Goal: Navigation & Orientation: Understand site structure

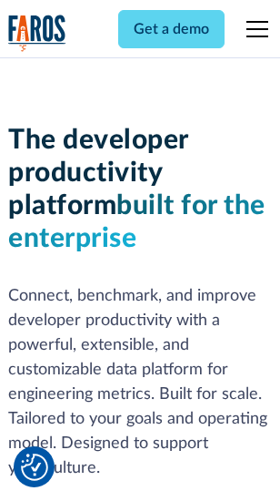
scroll to position [274, 0]
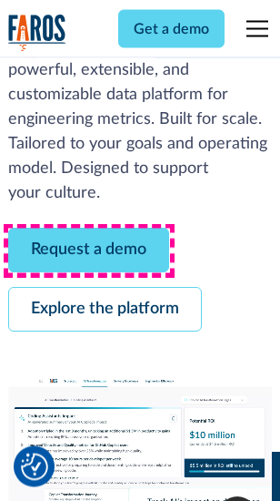
click at [89, 251] on link "Request a demo" at bounding box center [88, 251] width 161 height 45
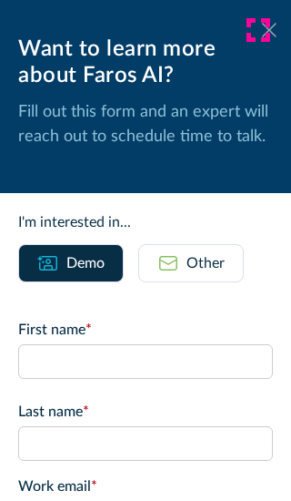
click at [262, 30] on icon at bounding box center [269, 30] width 15 height 14
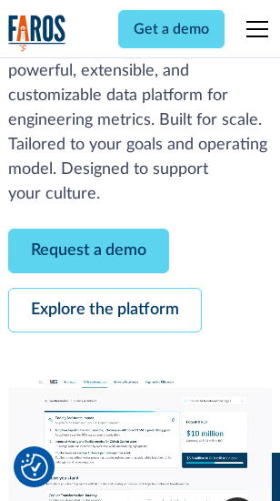
scroll to position [333, 0]
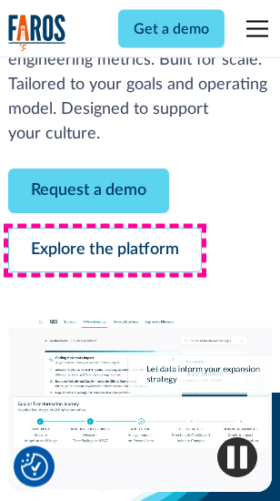
click at [105, 251] on link "Explore the platform" at bounding box center [105, 251] width 194 height 45
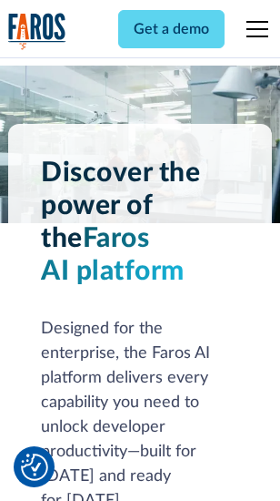
scroll to position [13876, 0]
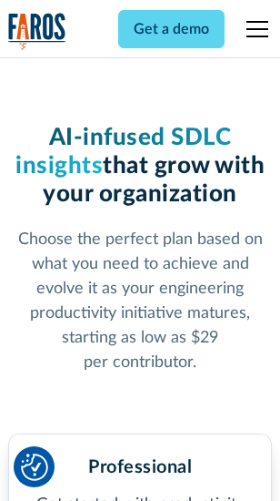
scroll to position [2893, 0]
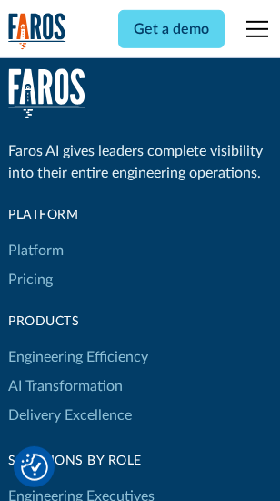
click at [36, 250] on link "Platform" at bounding box center [36, 250] width 56 height 29
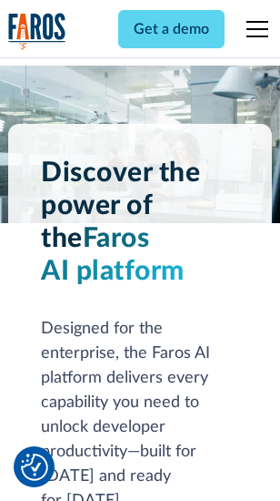
scroll to position [14460, 0]
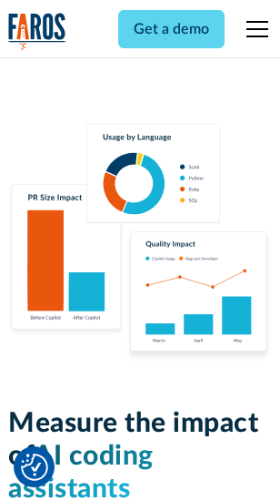
scroll to position [11373, 0]
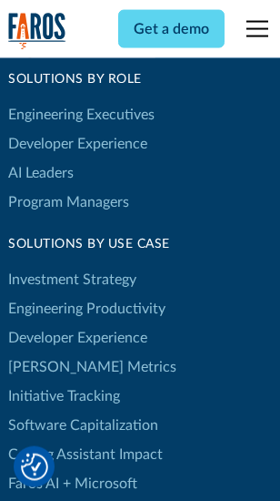
click at [55, 352] on link "[PERSON_NAME] Metrics" at bounding box center [92, 366] width 168 height 29
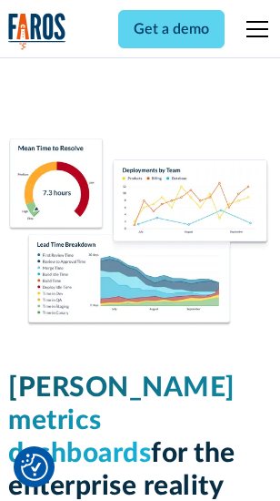
scroll to position [8068, 0]
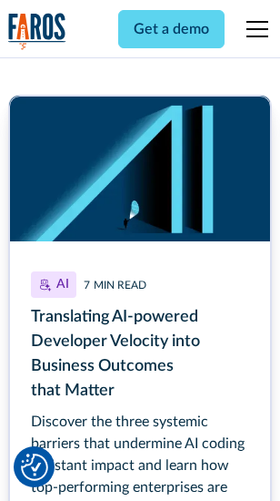
scroll to position [8249, 0]
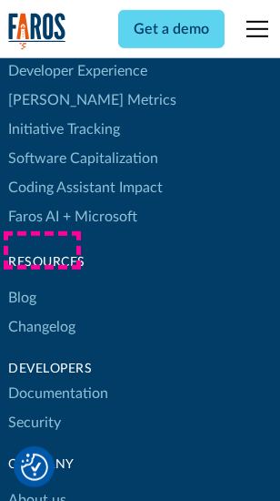
click at [42, 312] on link "Changelog" at bounding box center [41, 326] width 67 height 29
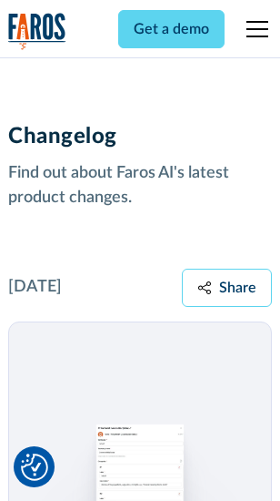
scroll to position [22332, 0]
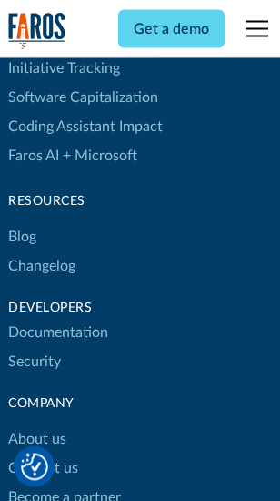
click at [36, 425] on link "About us" at bounding box center [37, 439] width 58 height 29
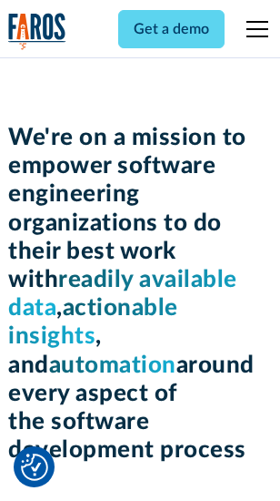
scroll to position [6303, 0]
